Goal: Task Accomplishment & Management: Manage account settings

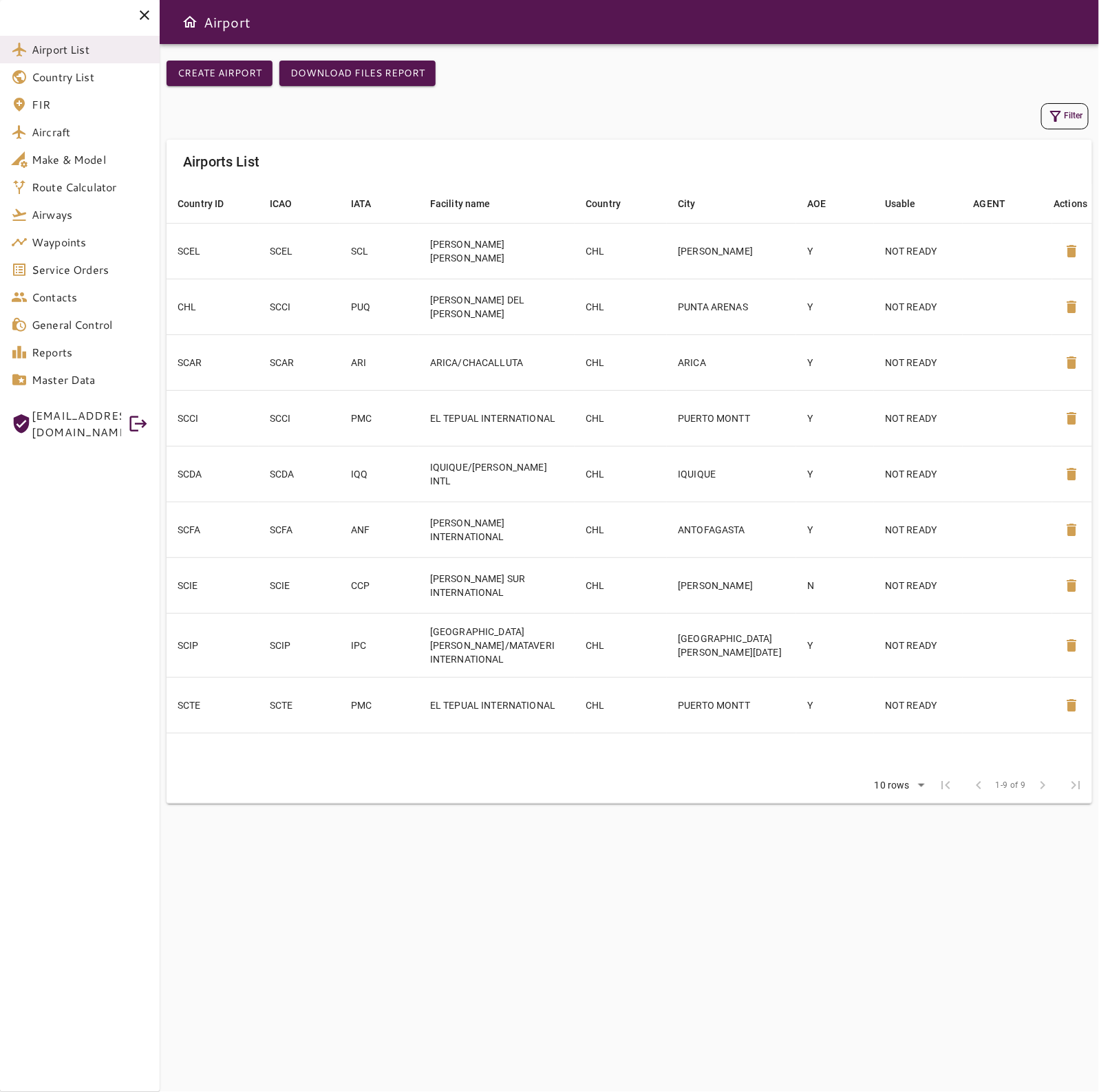
click at [134, 7] on div at bounding box center [80, 15] width 159 height 30
click at [138, 8] on icon at bounding box center [144, 15] width 17 height 17
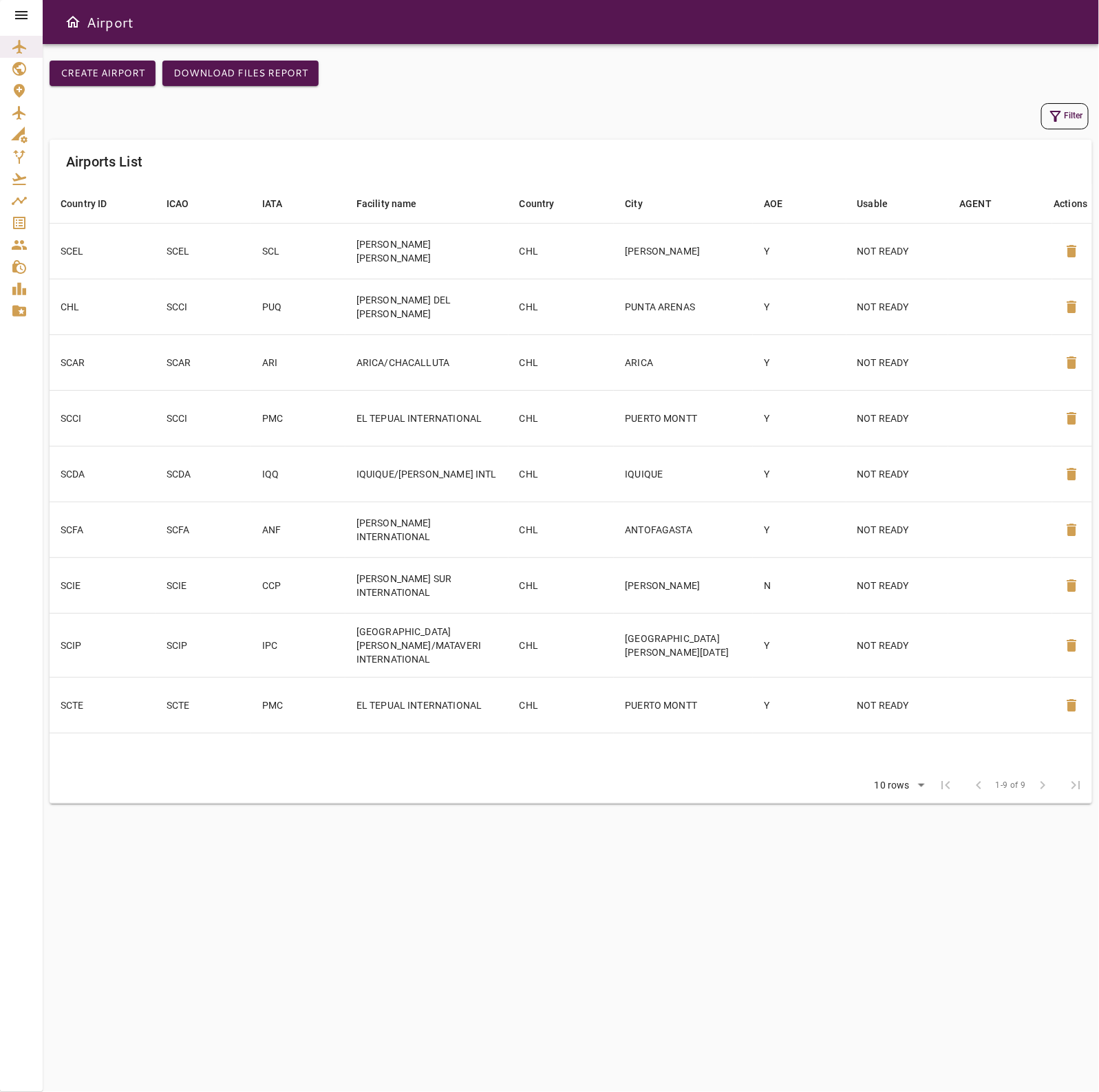
click at [97, 860] on div "Create airport Download Files Report Filter Airports List Country ID arrow_down…" at bounding box center [571, 567] width 1056 height 1047
click at [139, 828] on div "Create airport Download Files Report Filter Airports List Country ID arrow_down…" at bounding box center [571, 567] width 1056 height 1047
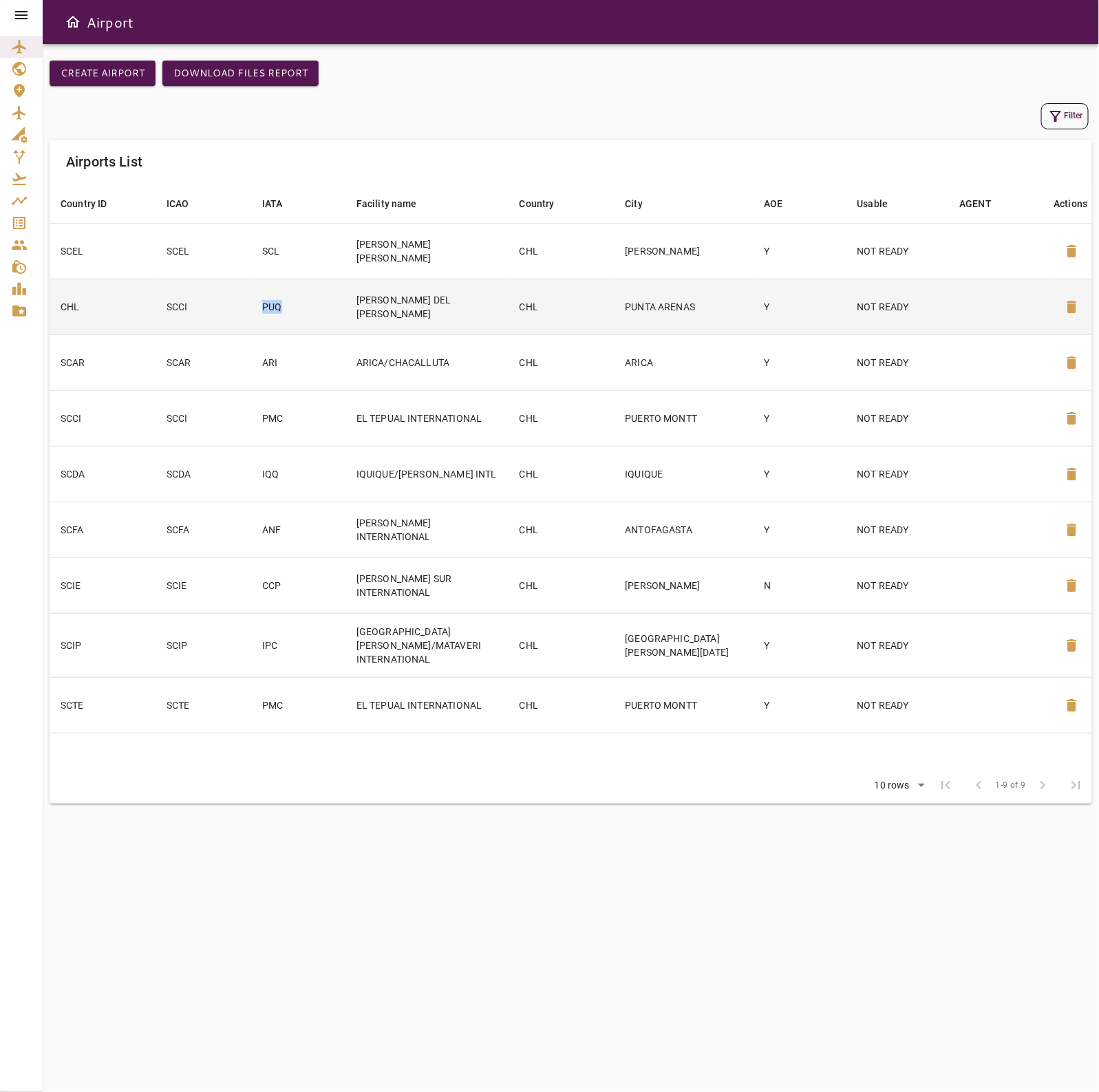
drag, startPoint x: 310, startPoint y: 315, endPoint x: 226, endPoint y: 310, distance: 84.1
click at [226, 310] on tr "CHL SCCI PUQ [PERSON_NAME] DEL CAMPO CHL [GEOGRAPHIC_DATA] Y NOT READY delete" at bounding box center [571, 306] width 1042 height 56
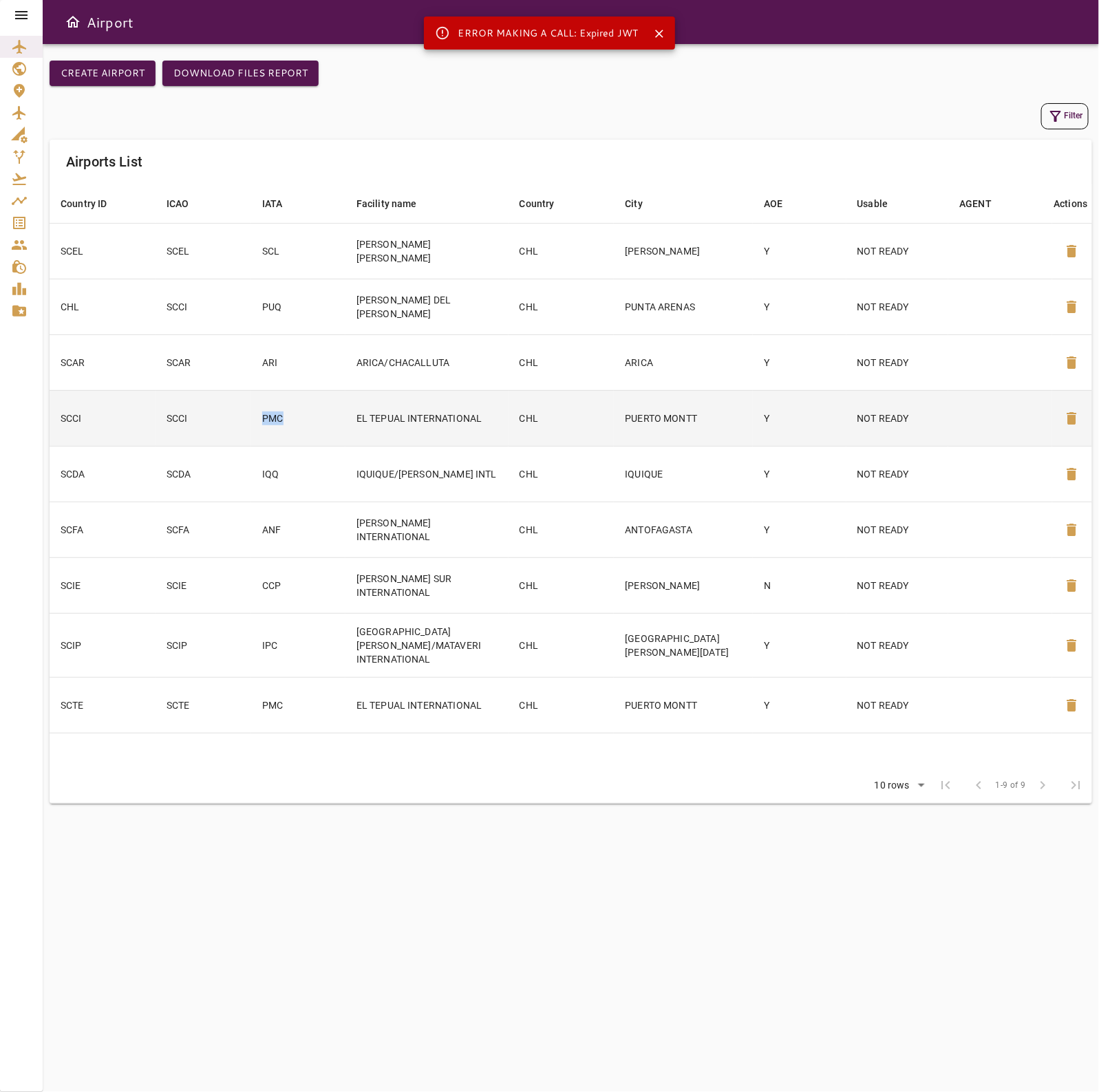
drag, startPoint x: 304, startPoint y: 421, endPoint x: 266, endPoint y: 420, distance: 38.0
click at [266, 420] on td "PMC" at bounding box center [297, 418] width 94 height 56
copy td "PMC"
click at [308, 431] on td "PMC" at bounding box center [297, 418] width 94 height 56
click at [1070, 420] on span "delete" at bounding box center [1071, 418] width 17 height 17
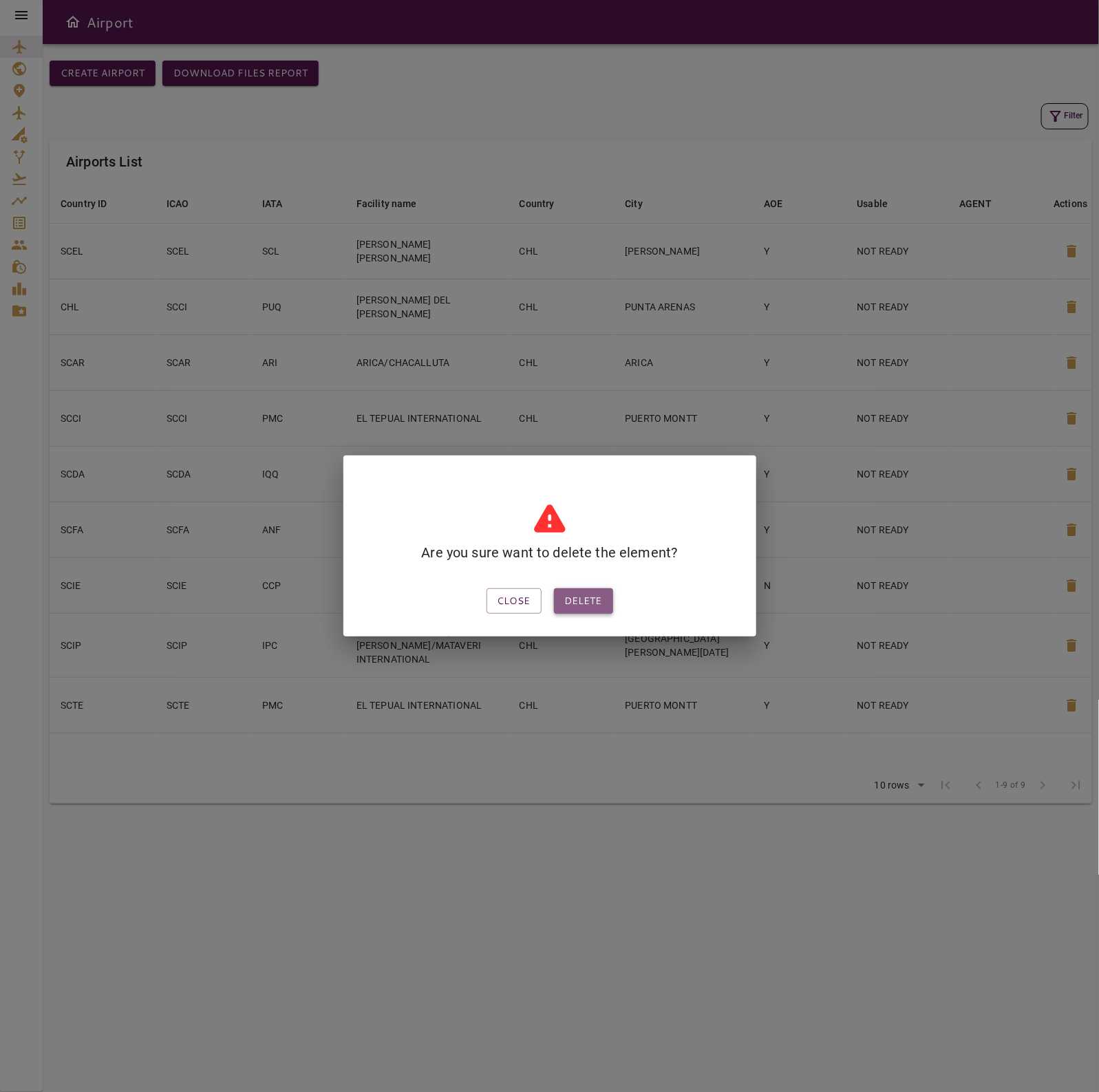
click at [579, 597] on button "Delete" at bounding box center [583, 601] width 59 height 26
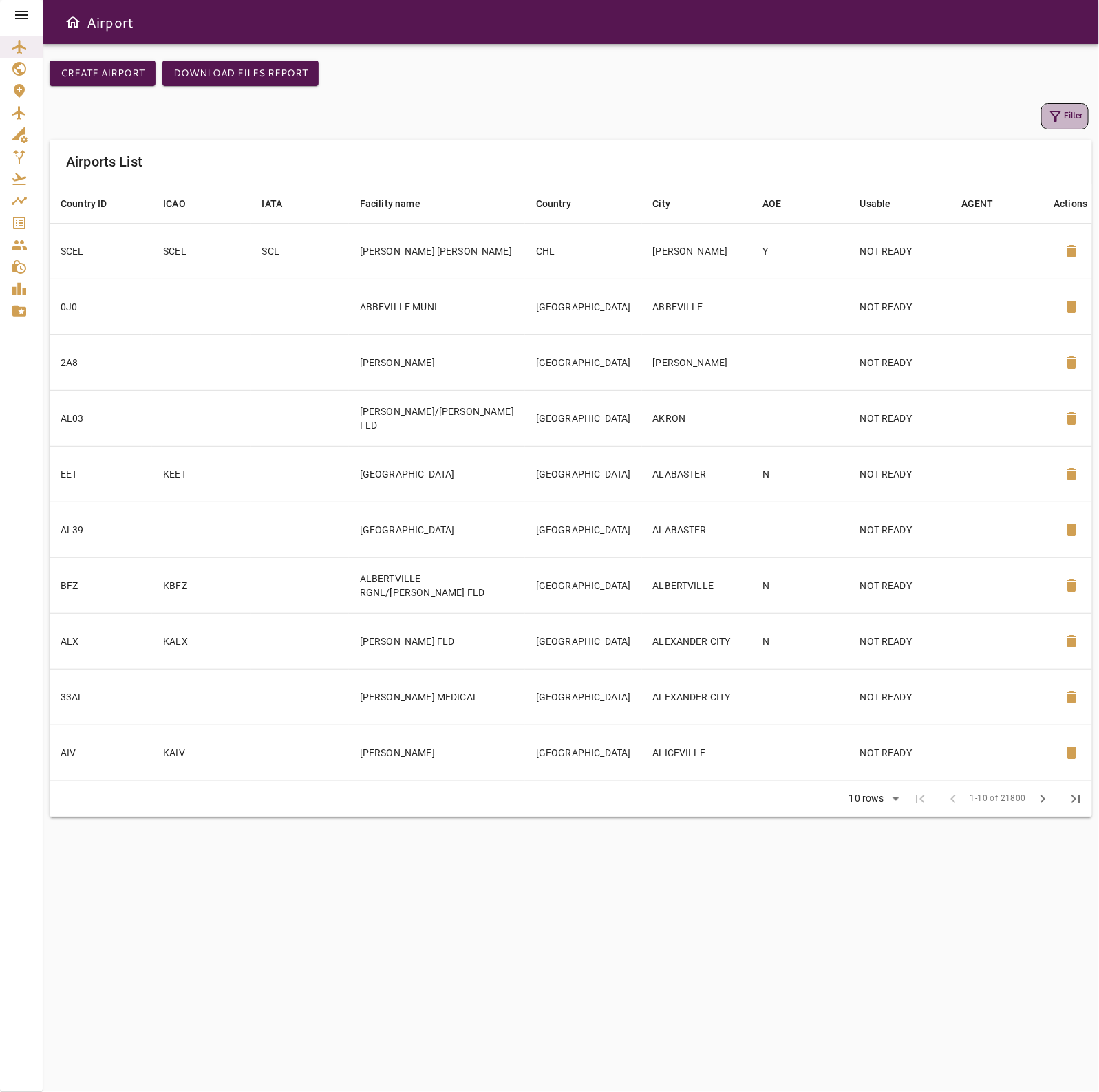
click at [1056, 121] on icon "button" at bounding box center [1055, 116] width 17 height 17
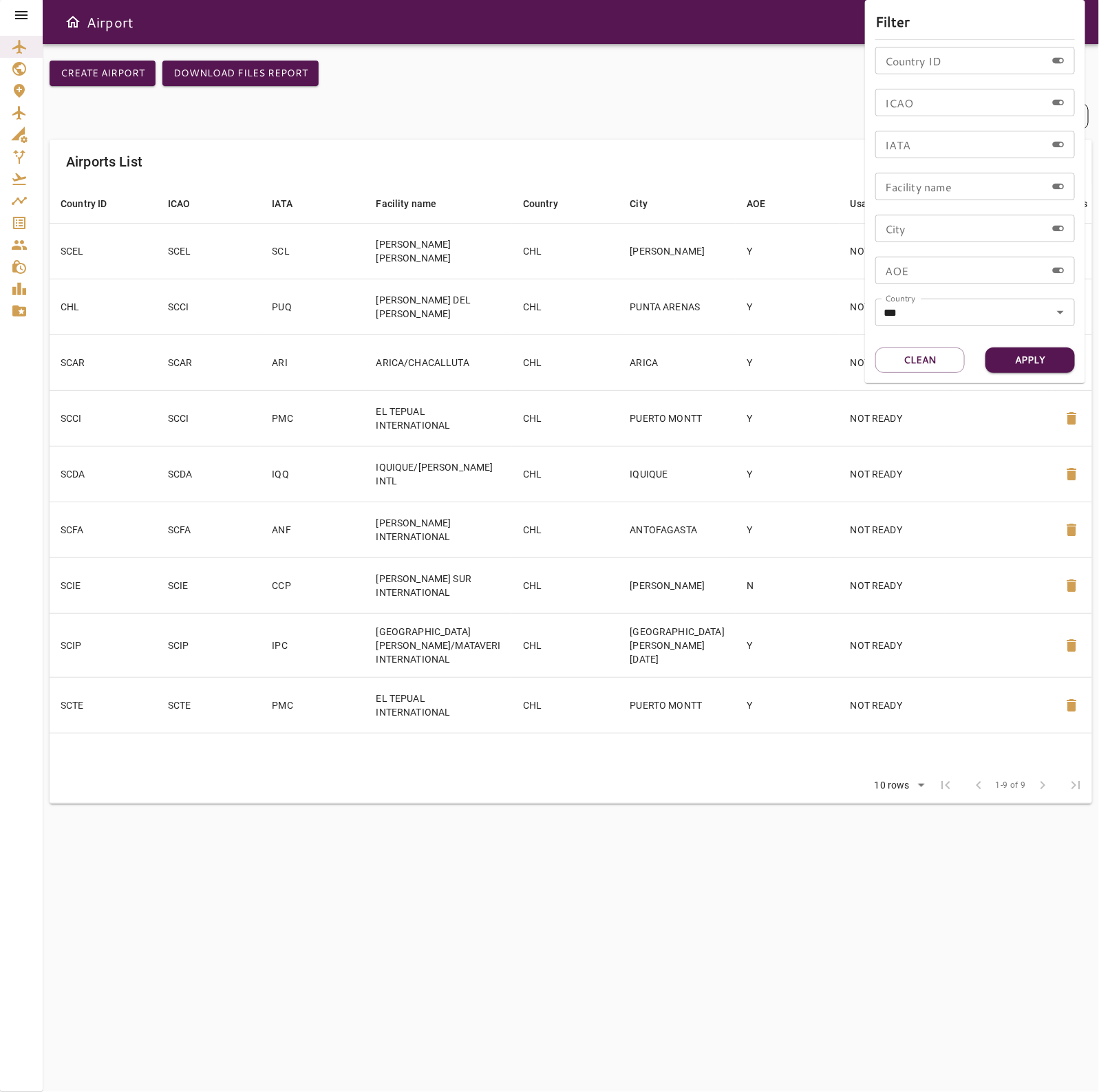
click at [637, 164] on div at bounding box center [549, 546] width 1099 height 1092
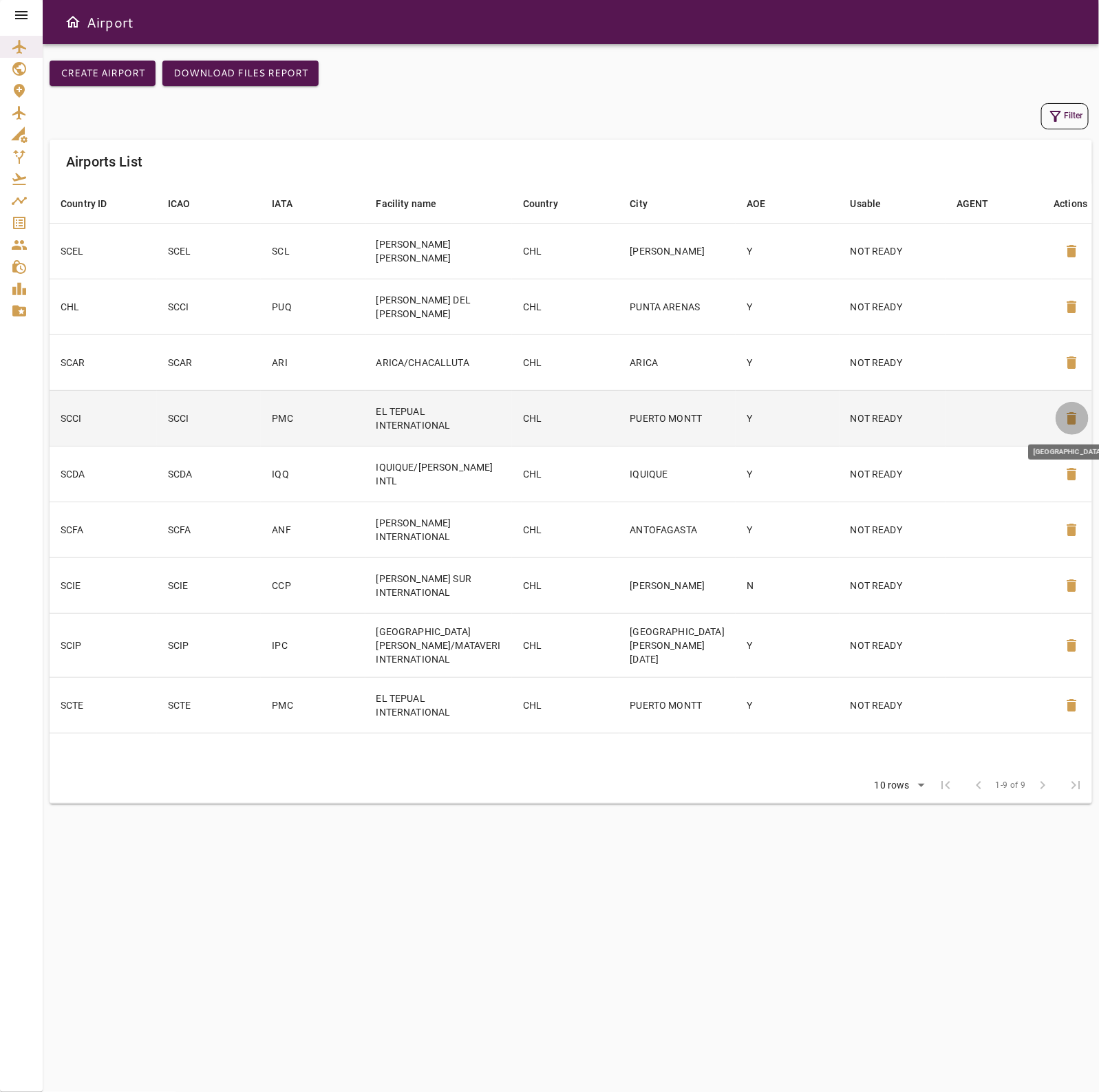
click at [1059, 420] on button "delete" at bounding box center [1071, 418] width 33 height 33
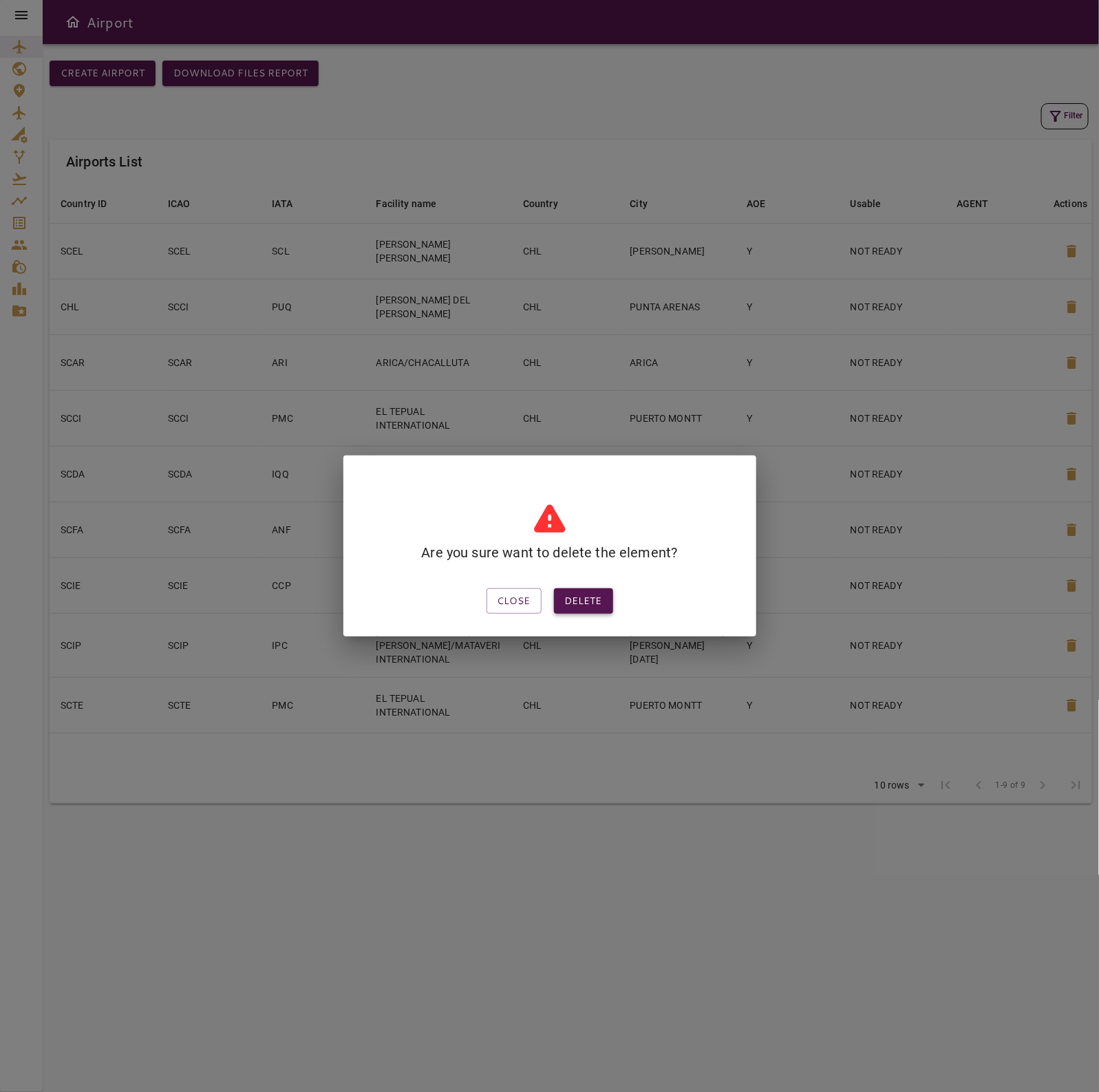
click at [590, 589] on button "Delete" at bounding box center [583, 601] width 59 height 26
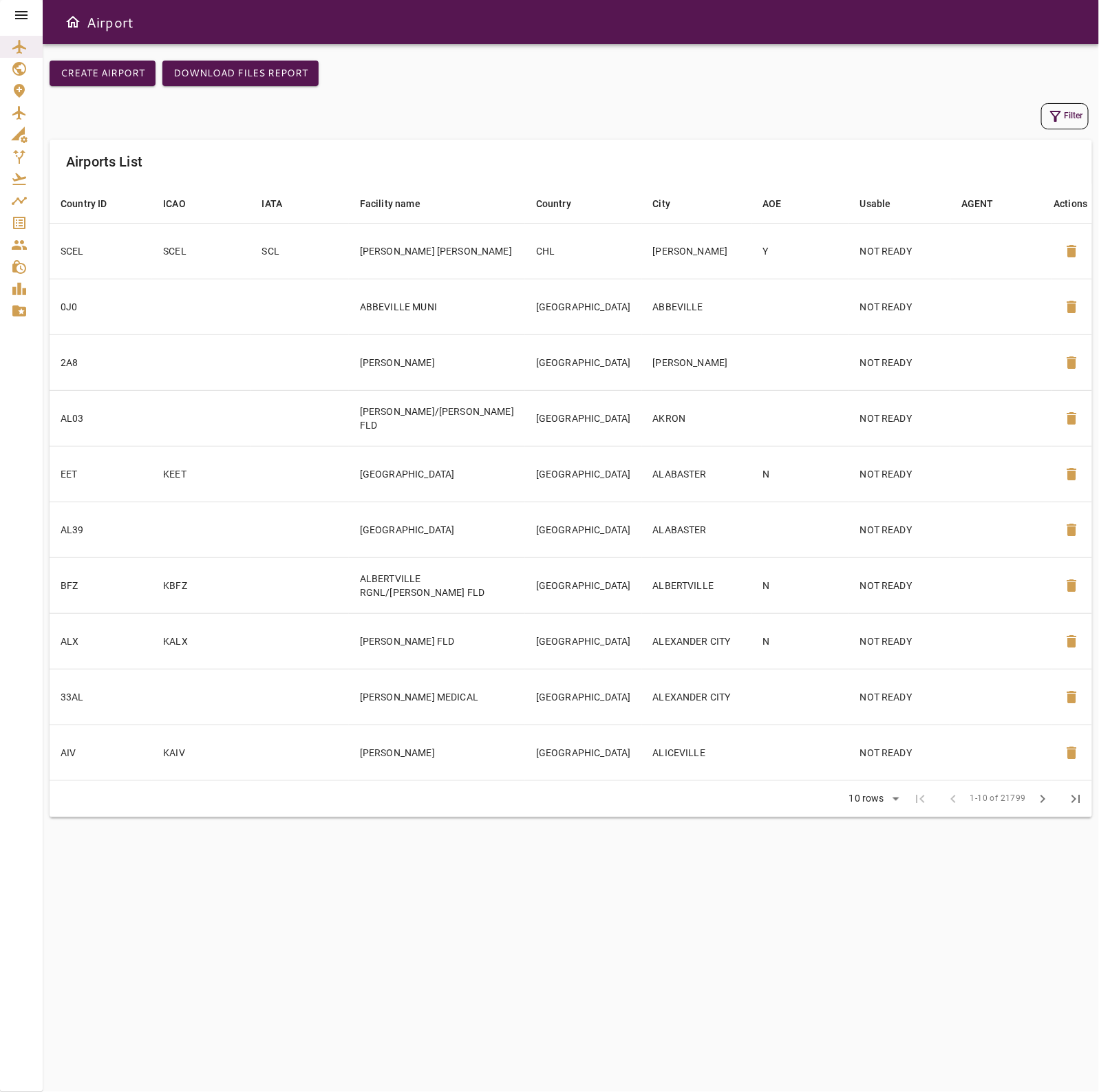
click at [1077, 117] on button "Filter" at bounding box center [1065, 116] width 48 height 26
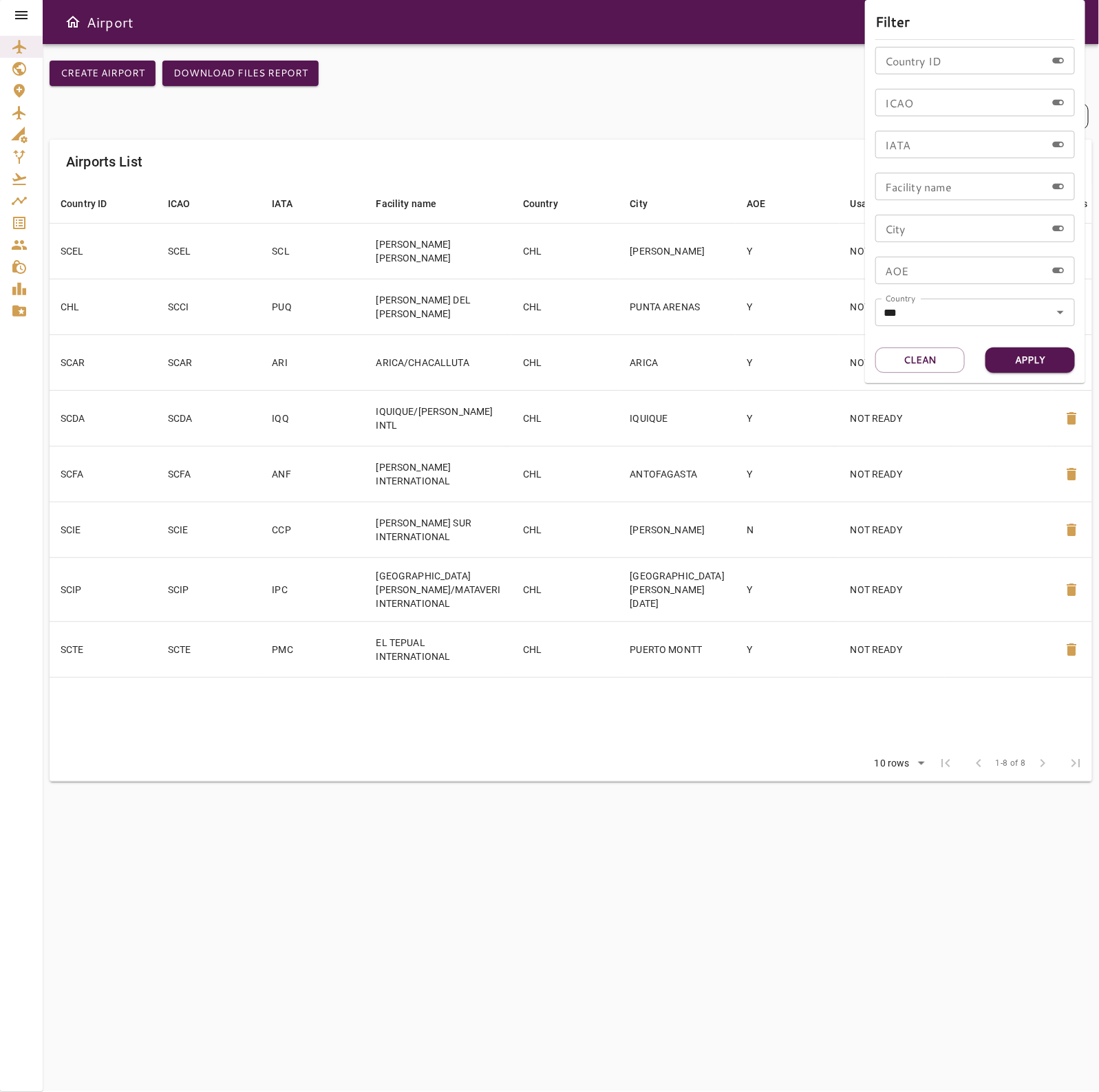
click at [393, 122] on div at bounding box center [549, 546] width 1099 height 1092
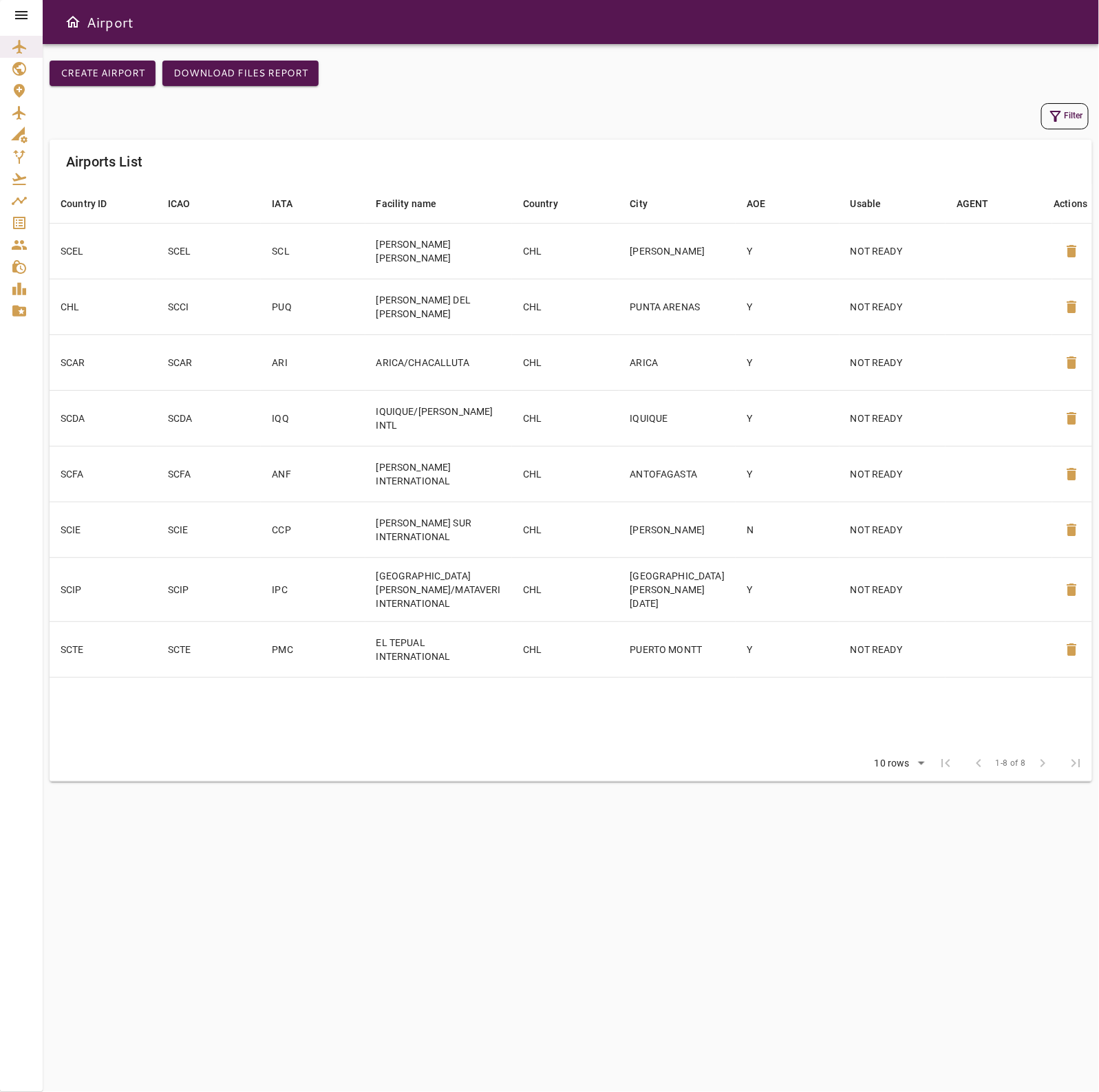
click at [258, 683] on table "Country ID arrow_downward ICAO arrow_downward IATA arrow_downward Facility name…" at bounding box center [571, 464] width 1042 height 562
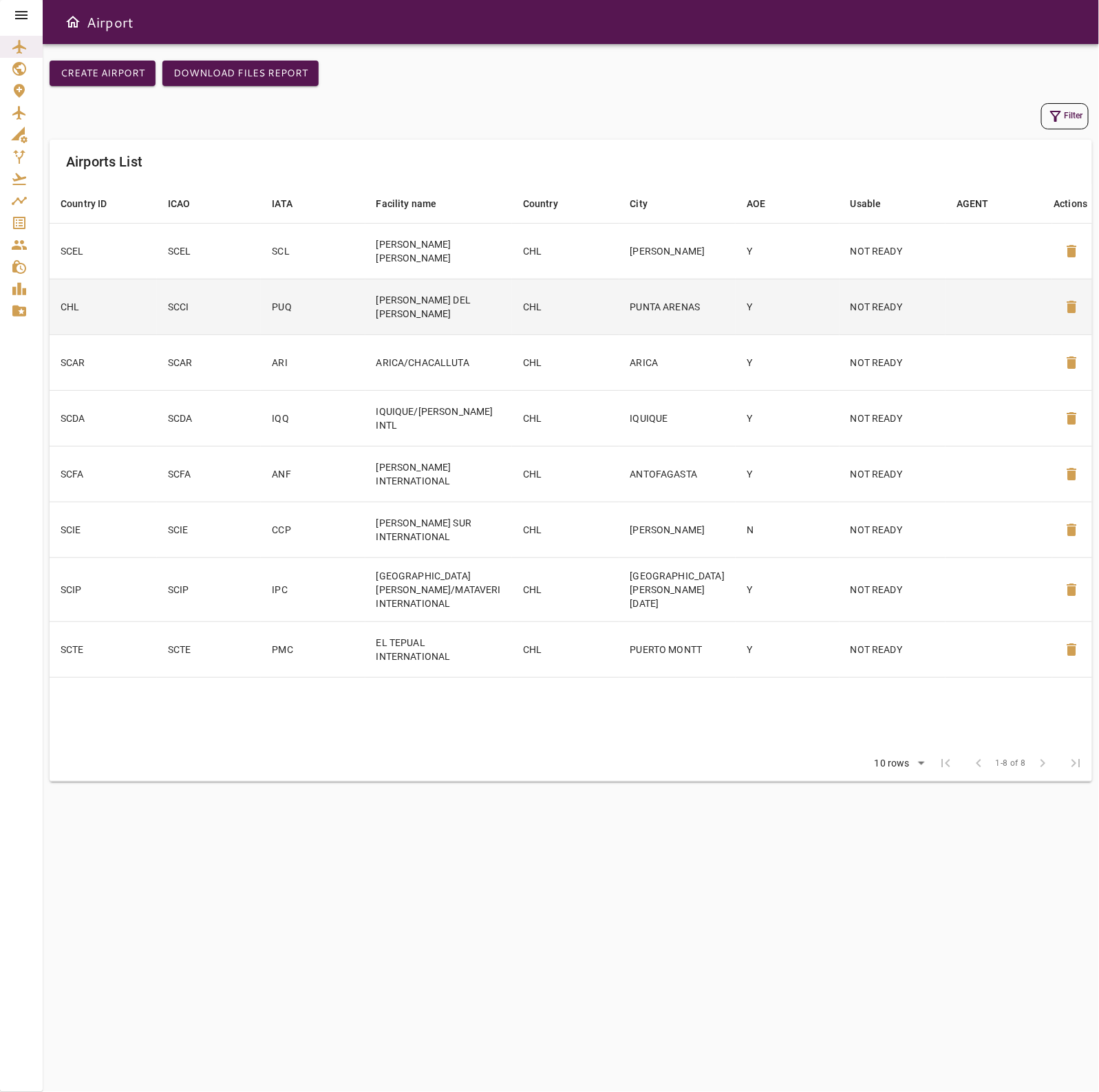
click at [128, 313] on td "CHL" at bounding box center [103, 306] width 107 height 56
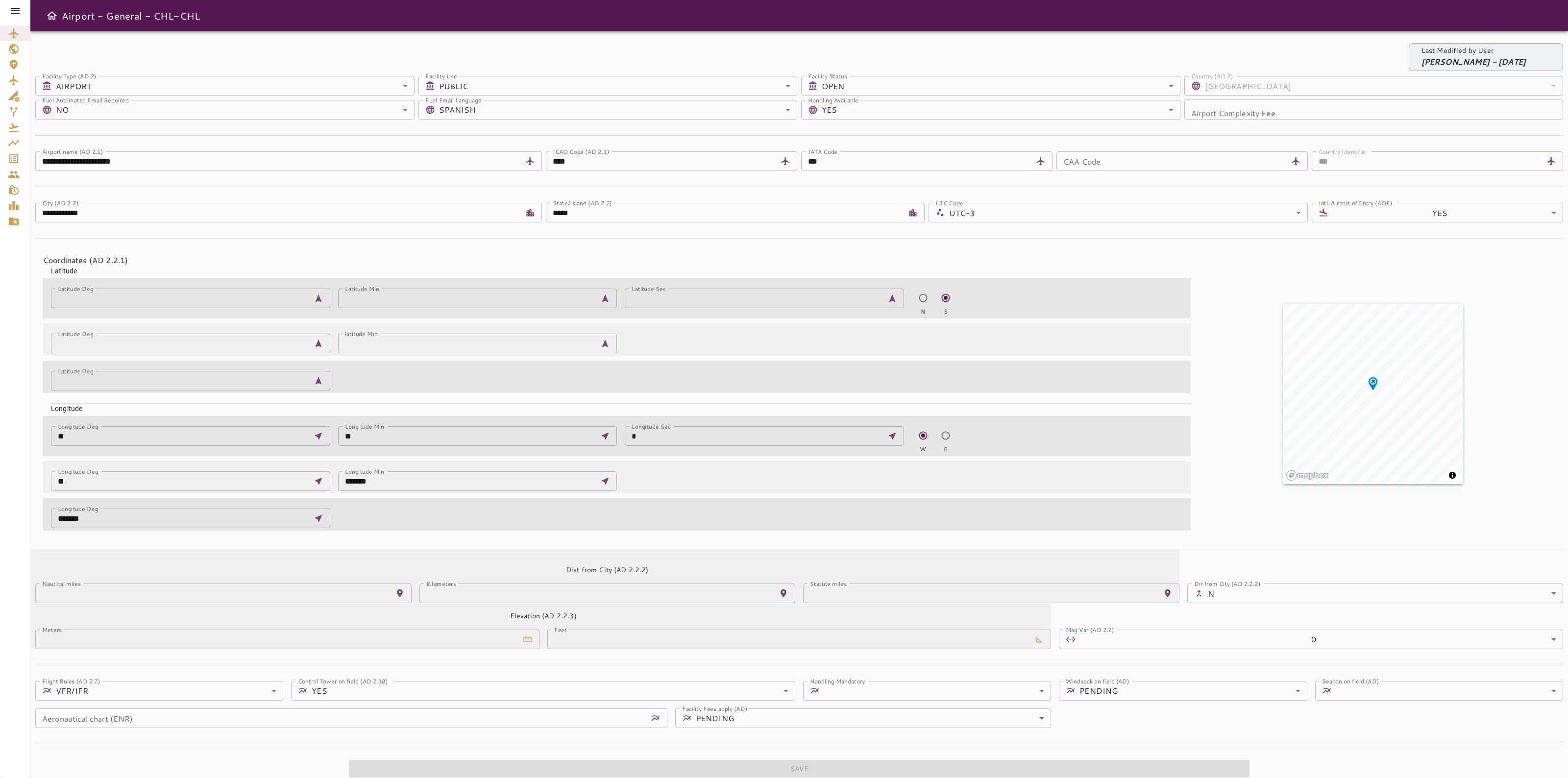
click at [9, 163] on icon "Service Orders" at bounding box center [13, 159] width 12 height 12
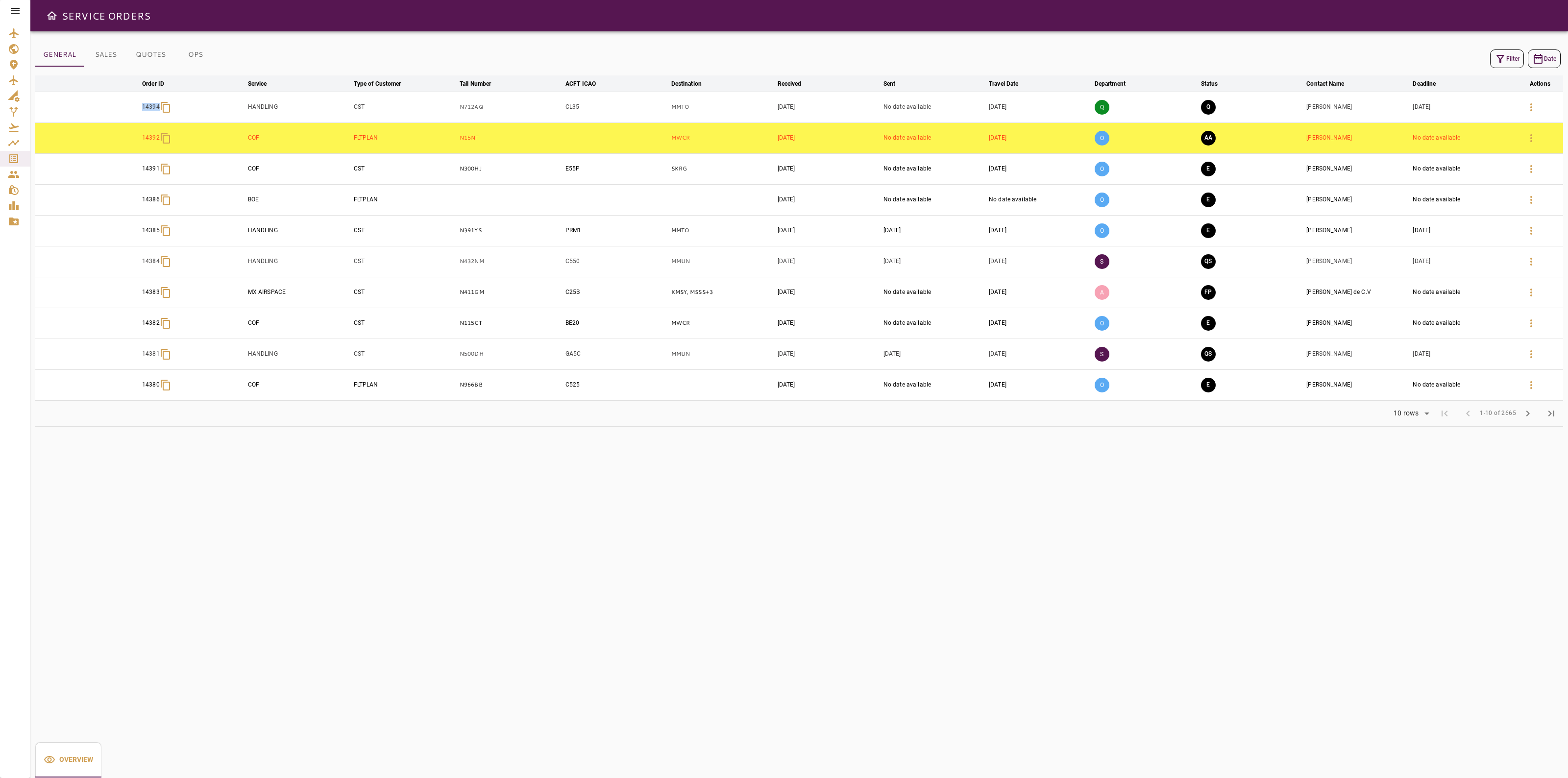
drag, startPoint x: 96, startPoint y: 115, endPoint x: 161, endPoint y: 112, distance: 65.1
click at [161, 112] on tr "14394 HANDLING CST N712AQ CL35 MMTO Aug 11, 2025 No date available Aug 28, 2025…" at bounding box center [799, 107] width 1528 height 31
copy p "14394"
